Goal: Task Accomplishment & Management: Use online tool/utility

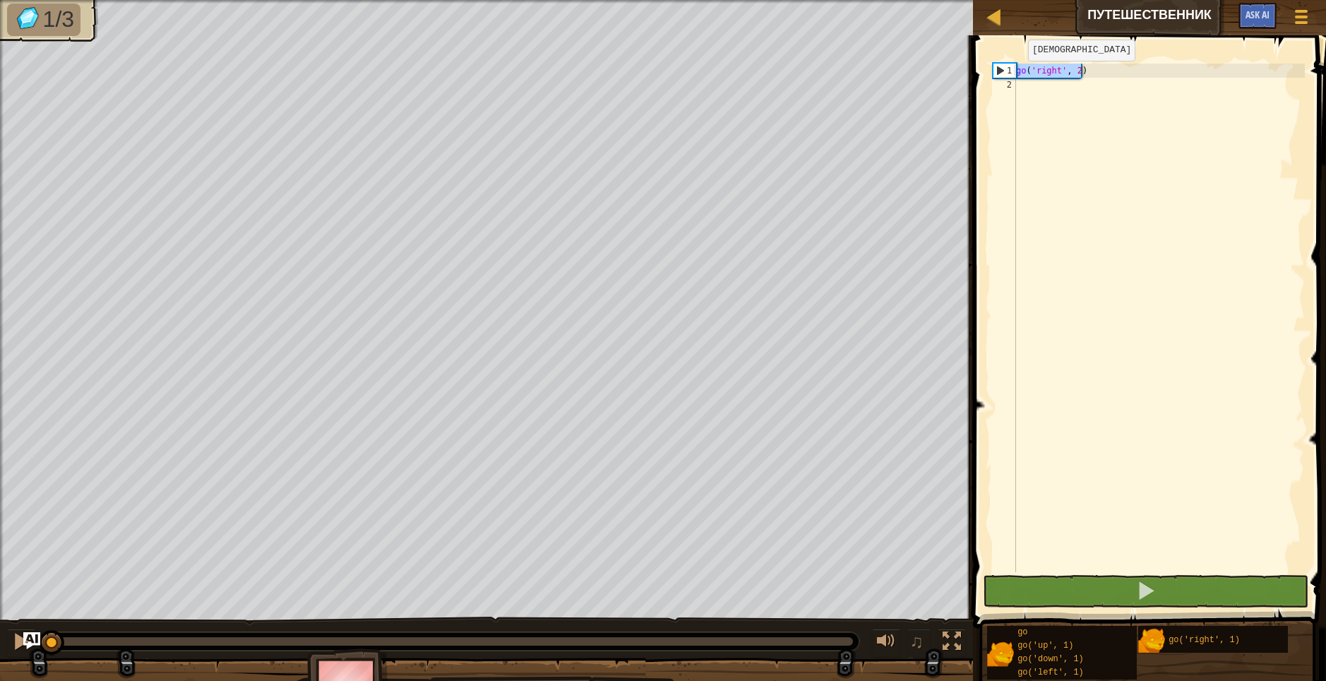
drag, startPoint x: 1093, startPoint y: 73, endPoint x: 1015, endPoint y: 75, distance: 77.7
click at [1015, 75] on div "1 2 go ( 'right' , 2 ) הההההההההההההההההההההההההההההההההההההההההההההההההההההההה…" at bounding box center [1147, 318] width 315 height 508
type textarea "go('right', 2)"
click at [1030, 83] on div "go ( 'right' , 2 )" at bounding box center [1159, 332] width 292 height 537
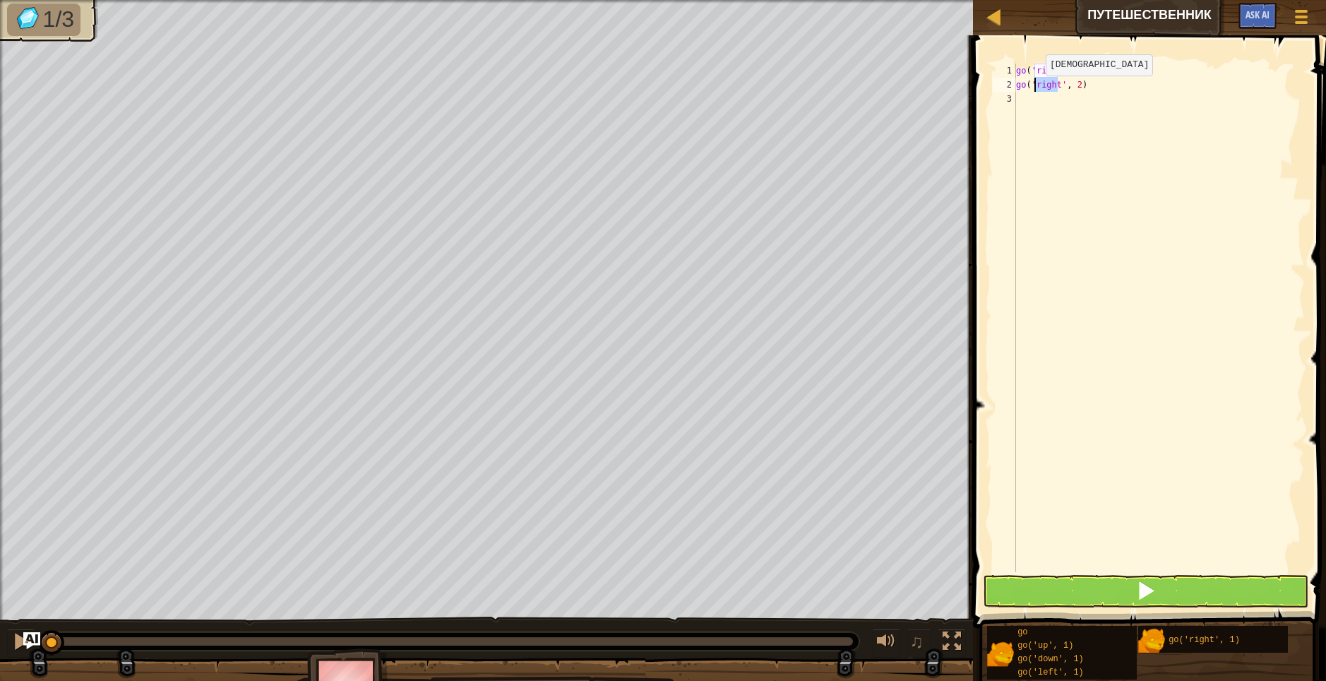
drag, startPoint x: 1056, startPoint y: 86, endPoint x: 1034, endPoint y: 90, distance: 22.9
click at [1034, 90] on div "go ( 'right' , 2 ) go ( 'right' , 2 )" at bounding box center [1159, 332] width 292 height 537
click at [1062, 88] on div "go ( 'right' , 2 ) go ( 'up' , 2 )" at bounding box center [1159, 332] width 292 height 537
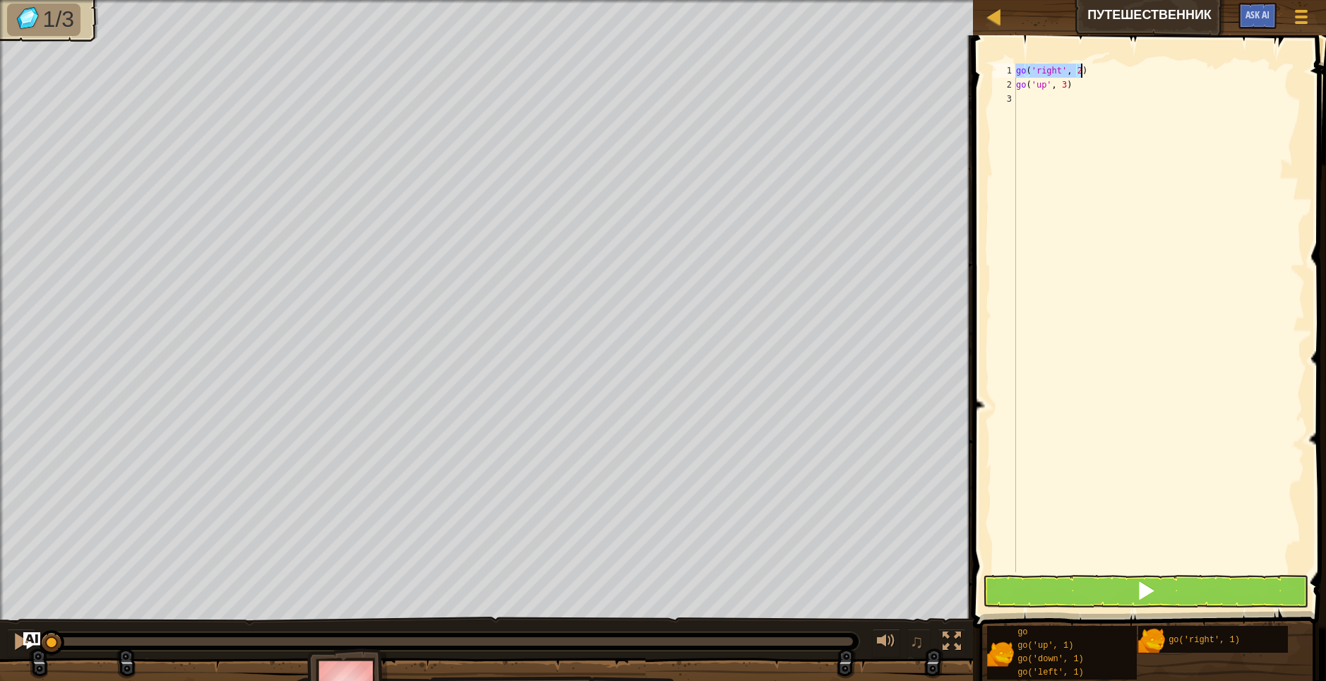
drag, startPoint x: 1017, startPoint y: 72, endPoint x: 1092, endPoint y: 66, distance: 75.1
click at [1092, 66] on div "go ( 'right' , 2 ) go ( 'up' , 3 )" at bounding box center [1159, 332] width 292 height 537
type textarea "go('right', 2)"
click at [1034, 100] on div "go ( 'right' , 2 ) go ( 'up' , 3 )" at bounding box center [1159, 332] width 292 height 537
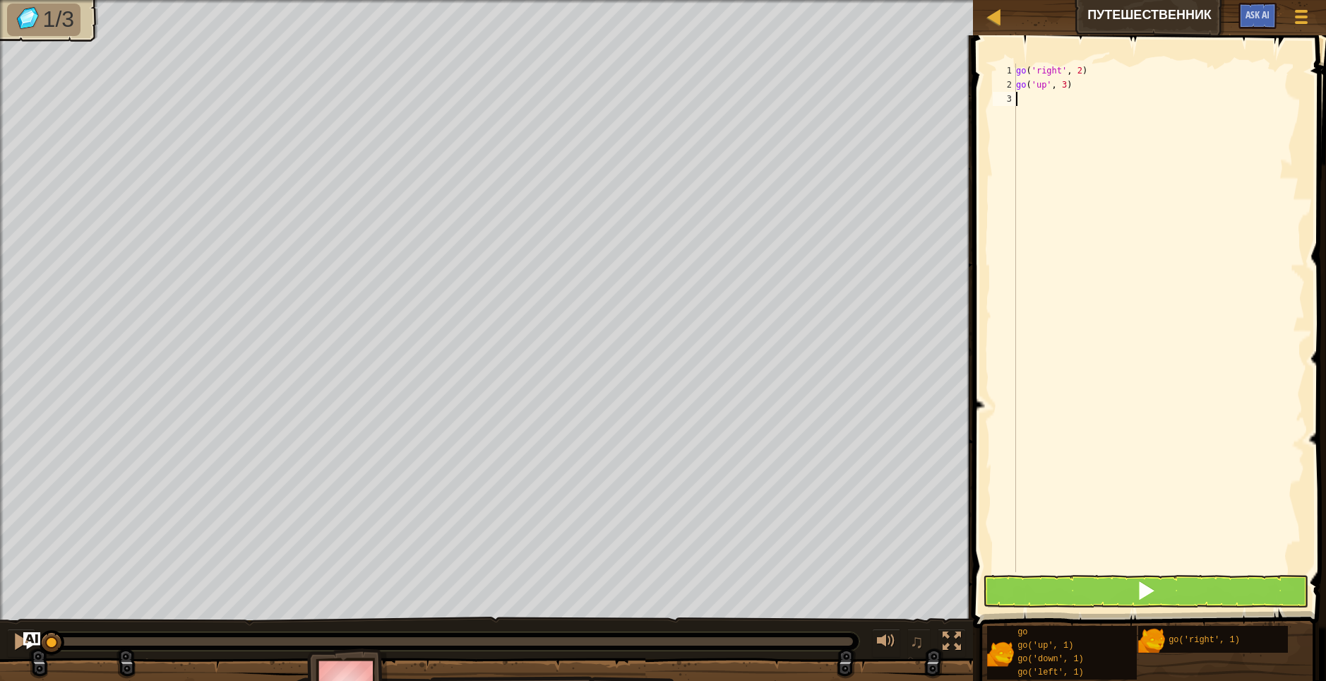
type textarea "go('right', 2)"
click at [1097, 590] on button at bounding box center [1146, 591] width 326 height 32
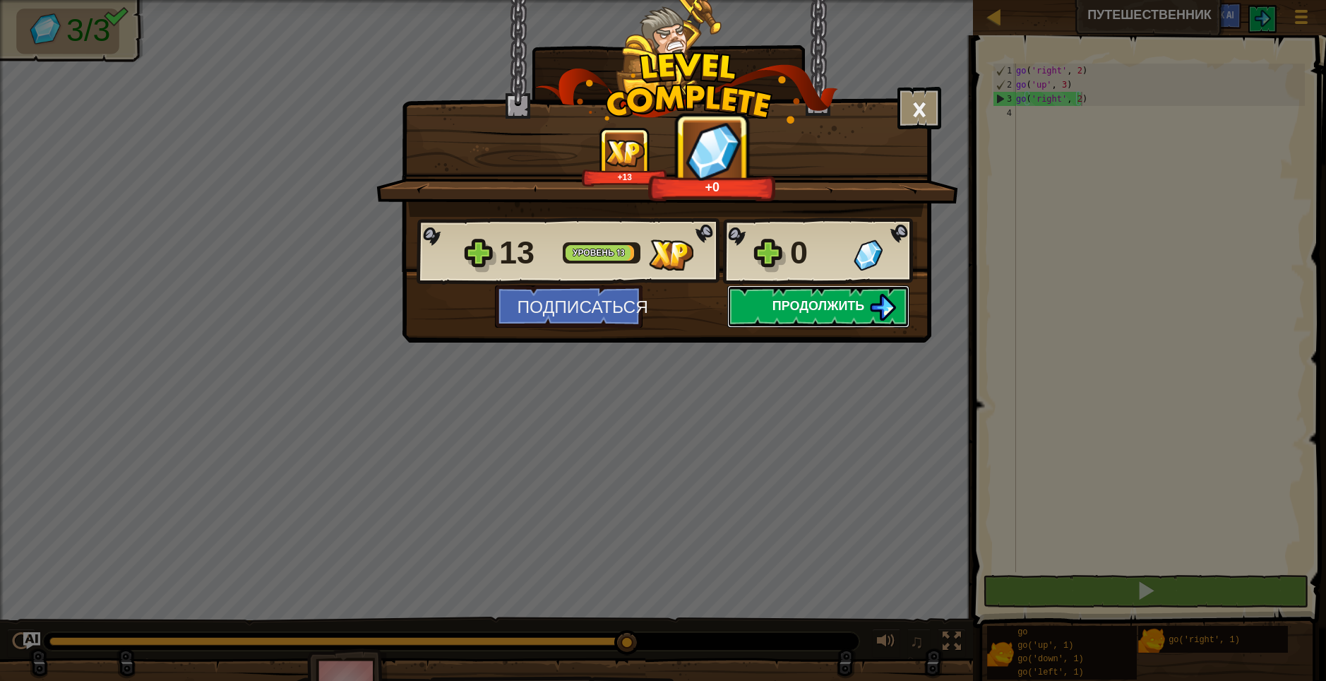
click at [842, 309] on span "Продолжить" at bounding box center [819, 306] width 93 height 18
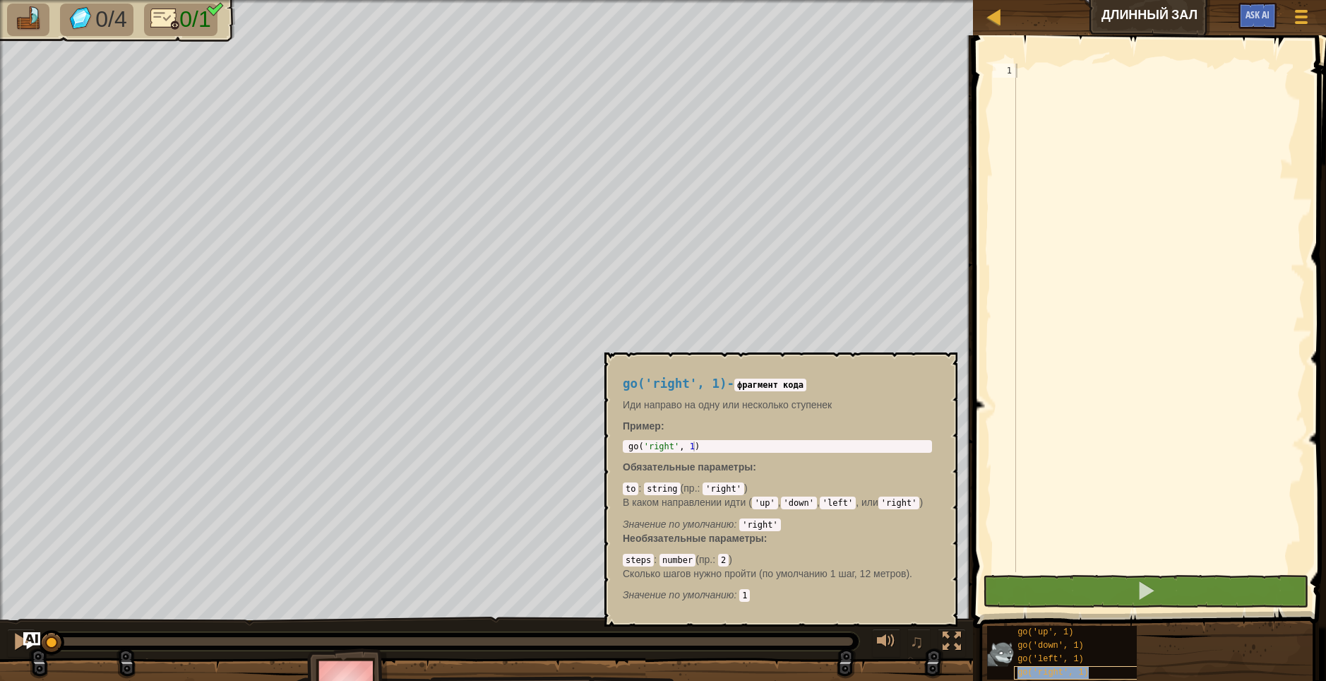
click at [1085, 672] on div "go('right', 1)" at bounding box center [1080, 672] width 133 height 13
click at [1036, 64] on div at bounding box center [1159, 332] width 292 height 537
paste textarea "go('right', 2)"
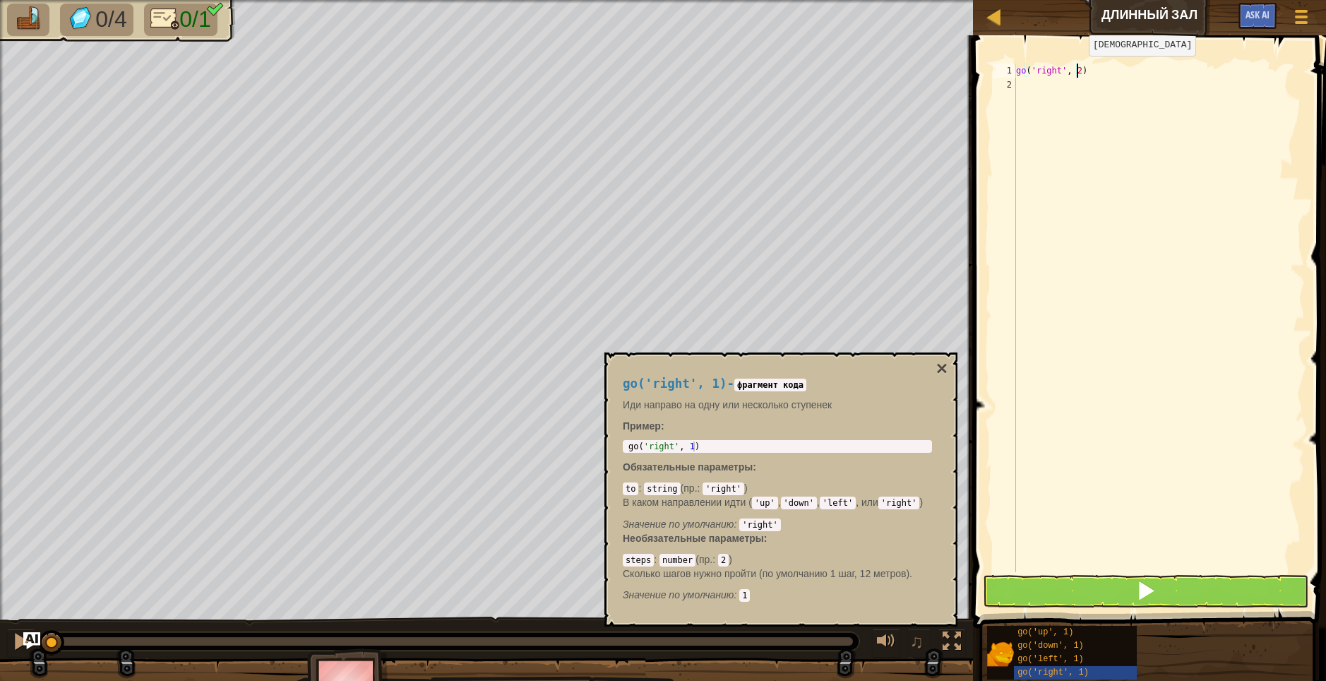
click at [1077, 70] on div "go ( 'right' , 2 )" at bounding box center [1159, 332] width 292 height 537
type textarea "go('right', 5)"
click at [1147, 594] on span at bounding box center [1146, 590] width 20 height 20
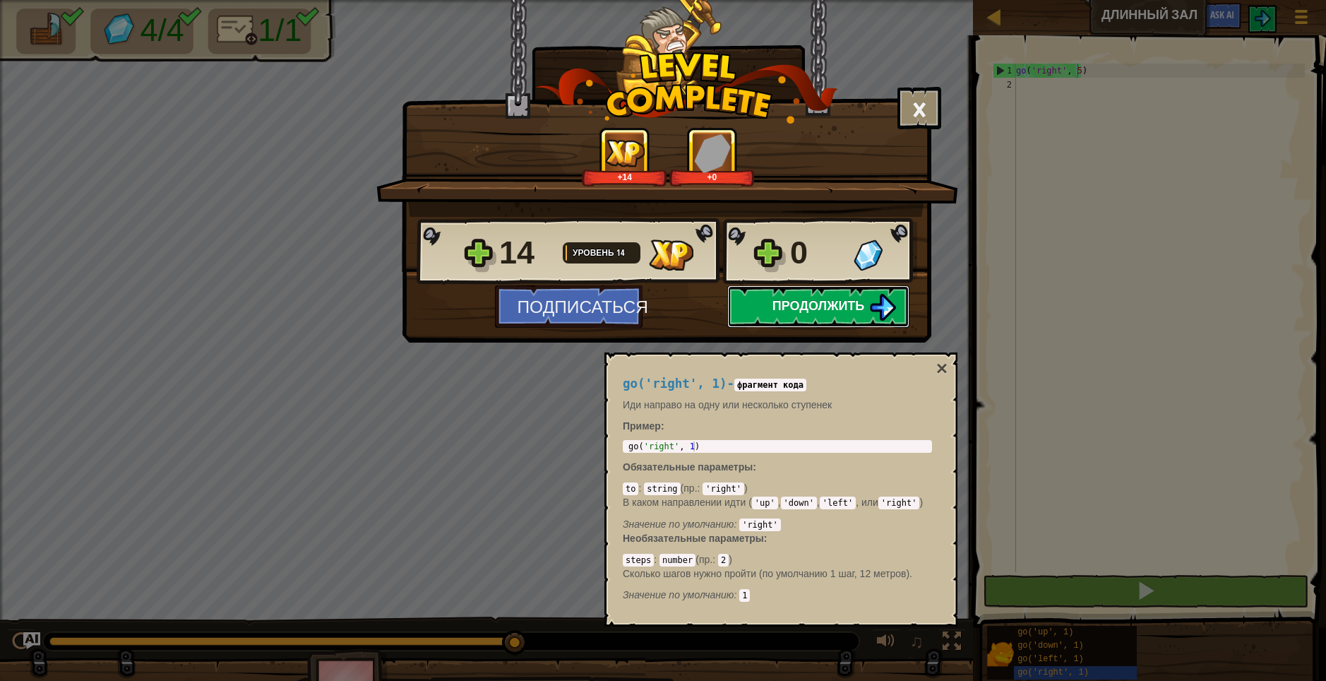
click at [809, 313] on span "Продолжить" at bounding box center [819, 306] width 93 height 18
